Goal: Task Accomplishment & Management: Use online tool/utility

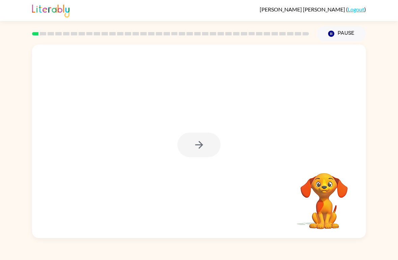
click at [199, 156] on div at bounding box center [198, 144] width 43 height 25
click at [187, 147] on button "button" at bounding box center [198, 144] width 43 height 25
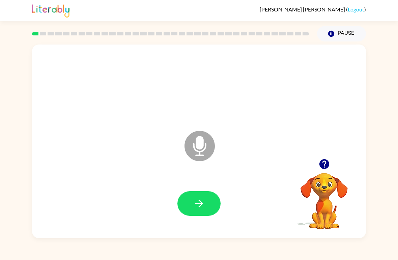
click at [190, 206] on button "button" at bounding box center [198, 203] width 43 height 25
click at [183, 199] on button "button" at bounding box center [198, 203] width 43 height 25
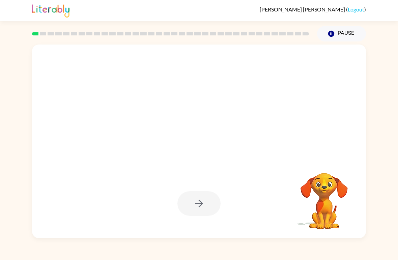
click at [192, 202] on div at bounding box center [198, 203] width 43 height 25
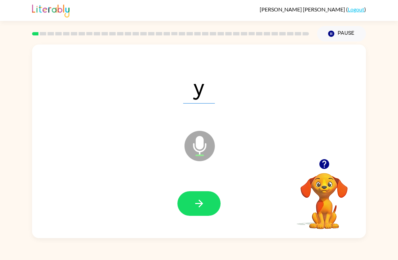
click at [190, 197] on button "button" at bounding box center [198, 203] width 43 height 25
click at [209, 146] on icon at bounding box center [199, 146] width 30 height 30
click at [205, 151] on icon at bounding box center [199, 146] width 30 height 30
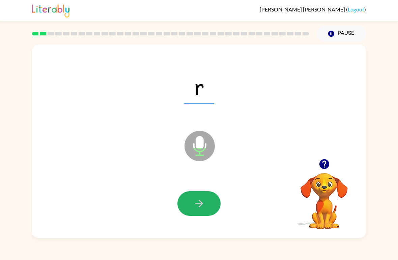
click at [188, 210] on button "button" at bounding box center [198, 203] width 43 height 25
click at [188, 206] on button "button" at bounding box center [198, 203] width 43 height 25
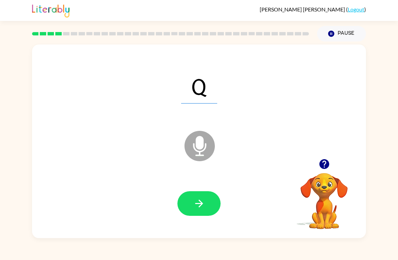
click at [182, 209] on button "button" at bounding box center [198, 203] width 43 height 25
click at [182, 208] on button "button" at bounding box center [198, 203] width 43 height 25
click at [192, 201] on button "button" at bounding box center [198, 203] width 43 height 25
click at [177, 215] on div at bounding box center [199, 204] width 320 height 56
click at [193, 207] on icon "button" at bounding box center [199, 204] width 12 height 12
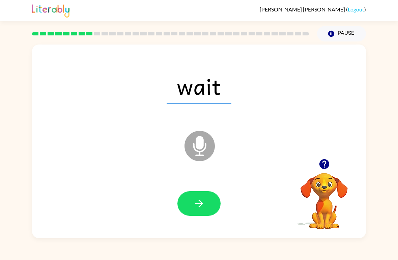
click at [202, 203] on icon "button" at bounding box center [199, 204] width 8 height 8
click at [183, 207] on button "button" at bounding box center [198, 203] width 43 height 25
click at [184, 212] on button "button" at bounding box center [198, 203] width 43 height 25
click at [192, 208] on button "button" at bounding box center [198, 203] width 43 height 25
click at [202, 214] on button "button" at bounding box center [198, 203] width 43 height 25
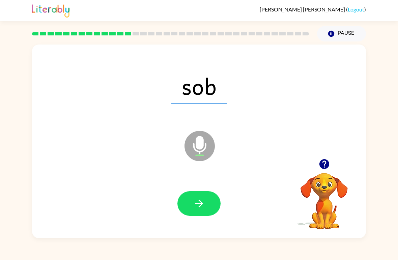
click at [192, 211] on button "button" at bounding box center [198, 203] width 43 height 25
click at [193, 216] on button "button" at bounding box center [198, 203] width 43 height 25
click at [183, 208] on button "button" at bounding box center [198, 203] width 43 height 25
click at [191, 207] on button "button" at bounding box center [198, 203] width 43 height 25
click at [184, 204] on button "button" at bounding box center [198, 203] width 43 height 25
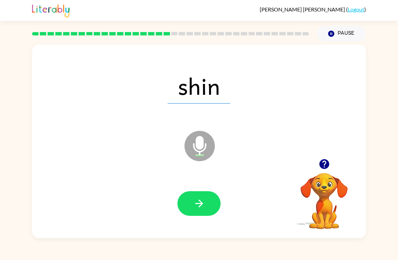
click at [200, 215] on button "button" at bounding box center [198, 203] width 43 height 25
click at [187, 206] on button "button" at bounding box center [198, 203] width 43 height 25
click at [188, 207] on button "button" at bounding box center [198, 203] width 43 height 25
click at [185, 210] on button "button" at bounding box center [198, 203] width 43 height 25
click at [188, 210] on button "button" at bounding box center [198, 203] width 43 height 25
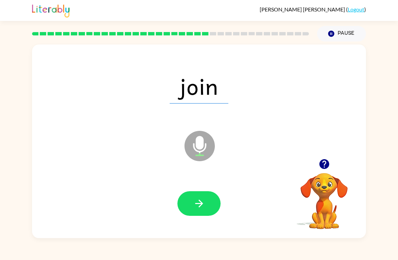
click at [188, 206] on button "button" at bounding box center [198, 203] width 43 height 25
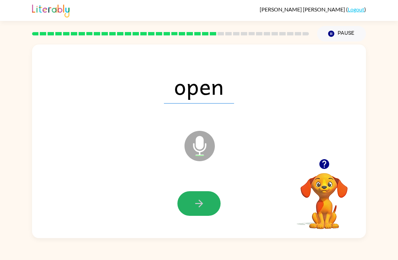
click at [188, 206] on button "button" at bounding box center [198, 203] width 43 height 25
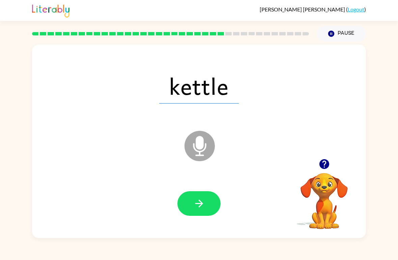
click at [191, 201] on button "button" at bounding box center [198, 203] width 43 height 25
click at [188, 211] on button "button" at bounding box center [198, 203] width 43 height 25
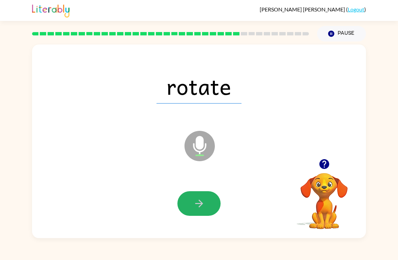
click at [193, 209] on icon "button" at bounding box center [199, 204] width 12 height 12
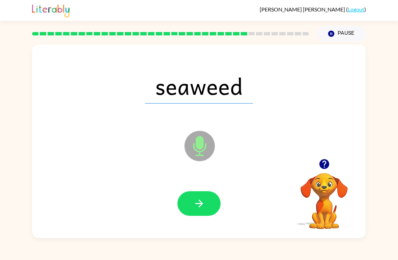
click at [195, 207] on icon "button" at bounding box center [199, 204] width 12 height 12
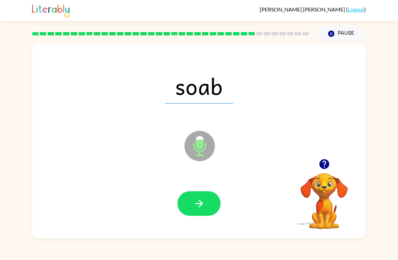
click at [193, 203] on icon "button" at bounding box center [199, 204] width 12 height 12
click at [187, 210] on button "button" at bounding box center [198, 203] width 43 height 25
click at [189, 205] on button "button" at bounding box center [198, 203] width 43 height 25
click at [195, 207] on icon "button" at bounding box center [199, 204] width 12 height 12
click at [188, 206] on button "button" at bounding box center [198, 203] width 43 height 25
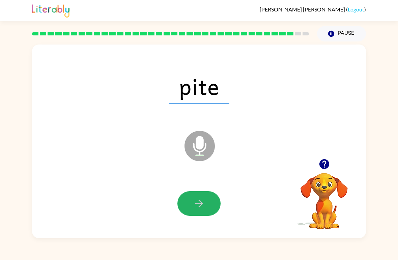
click at [190, 209] on button "button" at bounding box center [198, 203] width 43 height 25
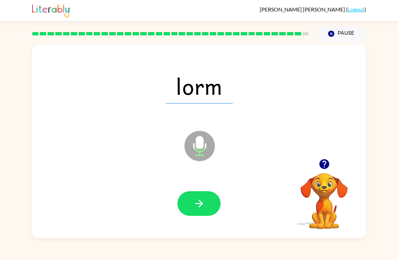
click at [195, 215] on button "button" at bounding box center [198, 203] width 43 height 25
